Goal: Task Accomplishment & Management: Use online tool/utility

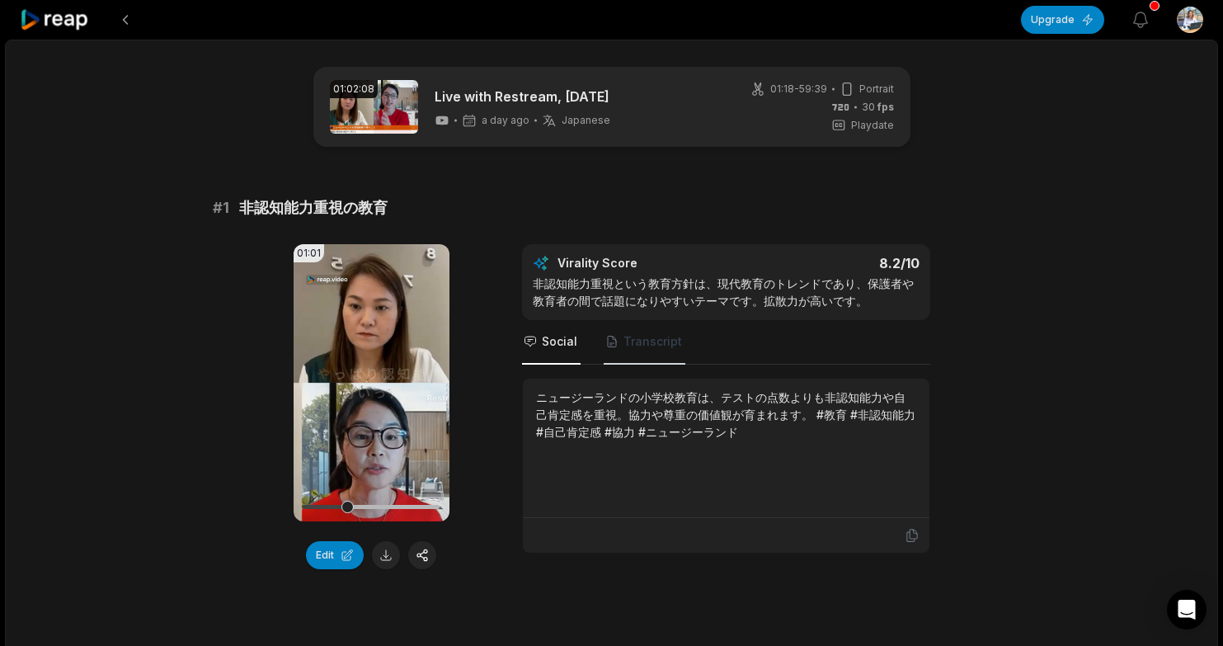
click at [645, 346] on span "Transcript" at bounding box center [652, 341] width 59 height 16
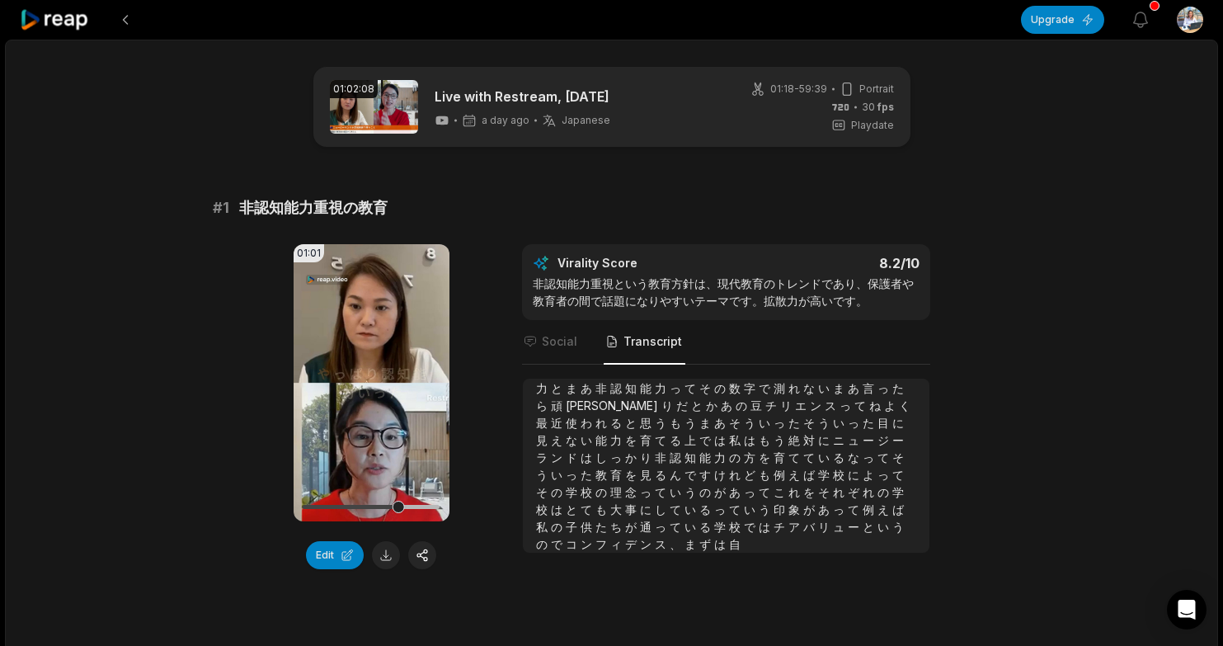
scroll to position [44, 0]
click at [670, 495] on span "い" at bounding box center [677, 492] width 15 height 14
click at [670, 494] on span "い" at bounding box center [677, 492] width 15 height 14
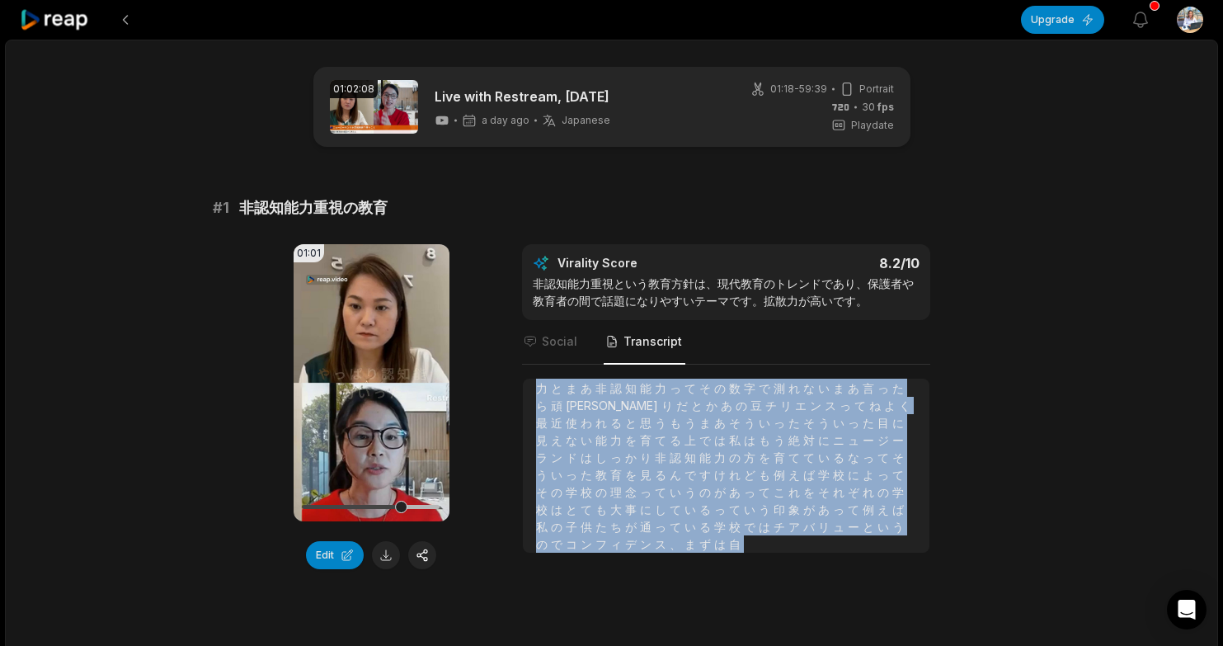
click at [670, 494] on span "い" at bounding box center [677, 492] width 15 height 14
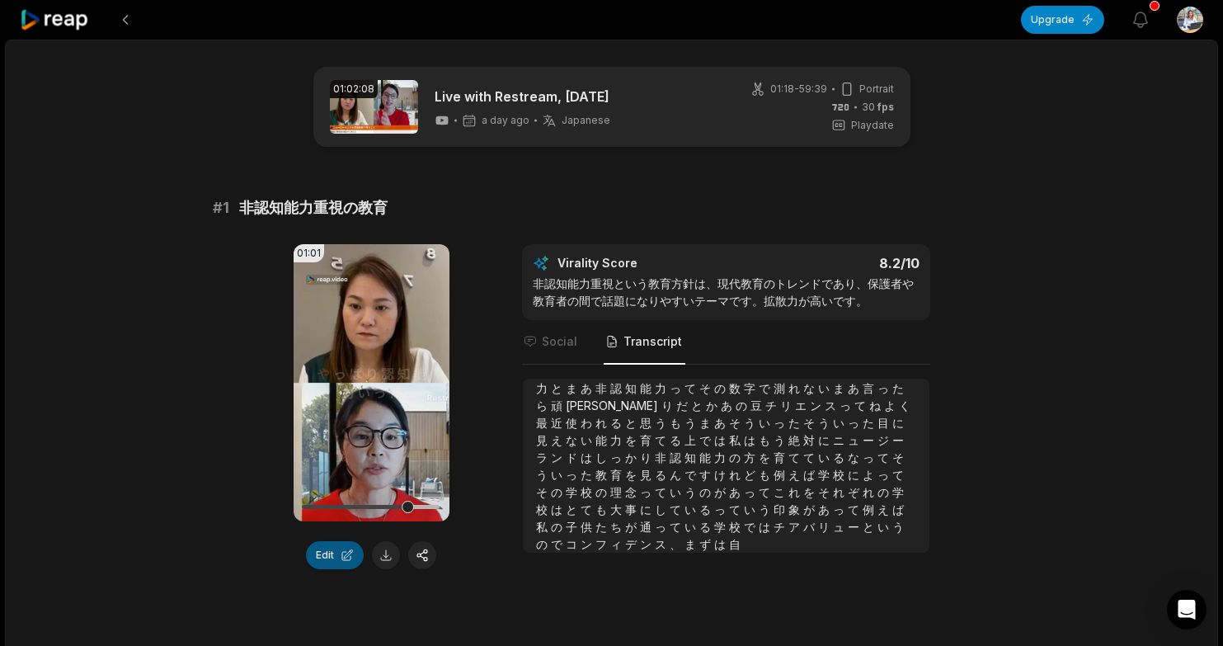
click at [321, 562] on button "Edit" at bounding box center [335, 555] width 58 height 28
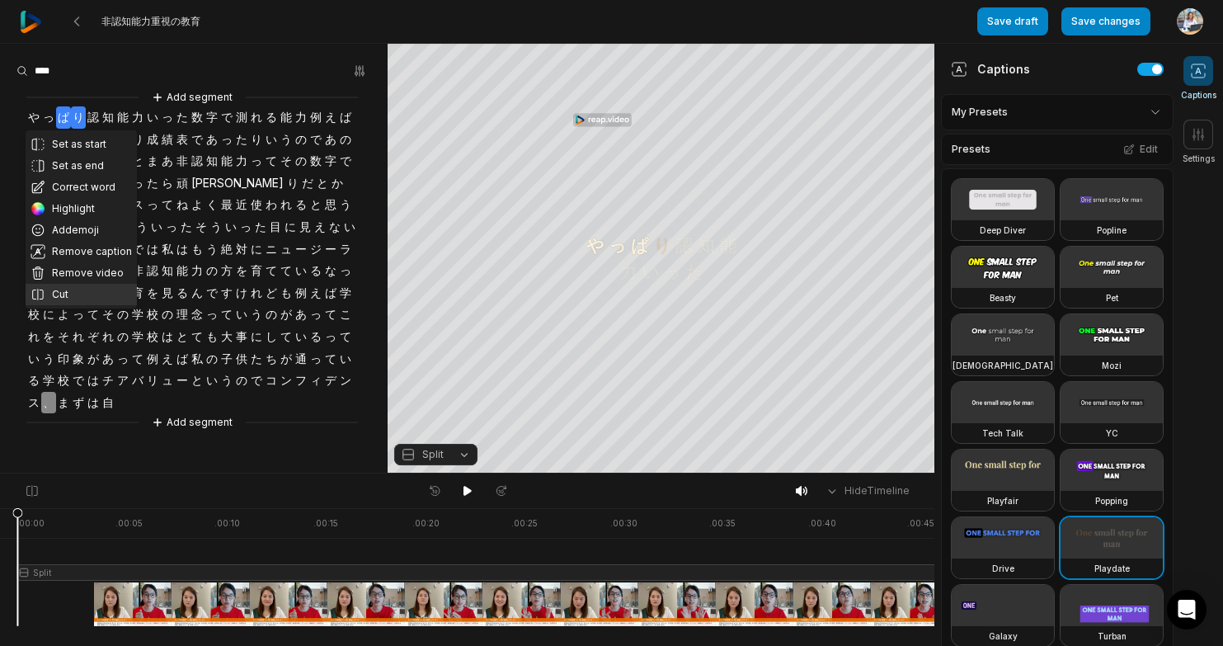
click at [74, 289] on button "Cut" at bounding box center [81, 294] width 111 height 21
